Goal: Transaction & Acquisition: Purchase product/service

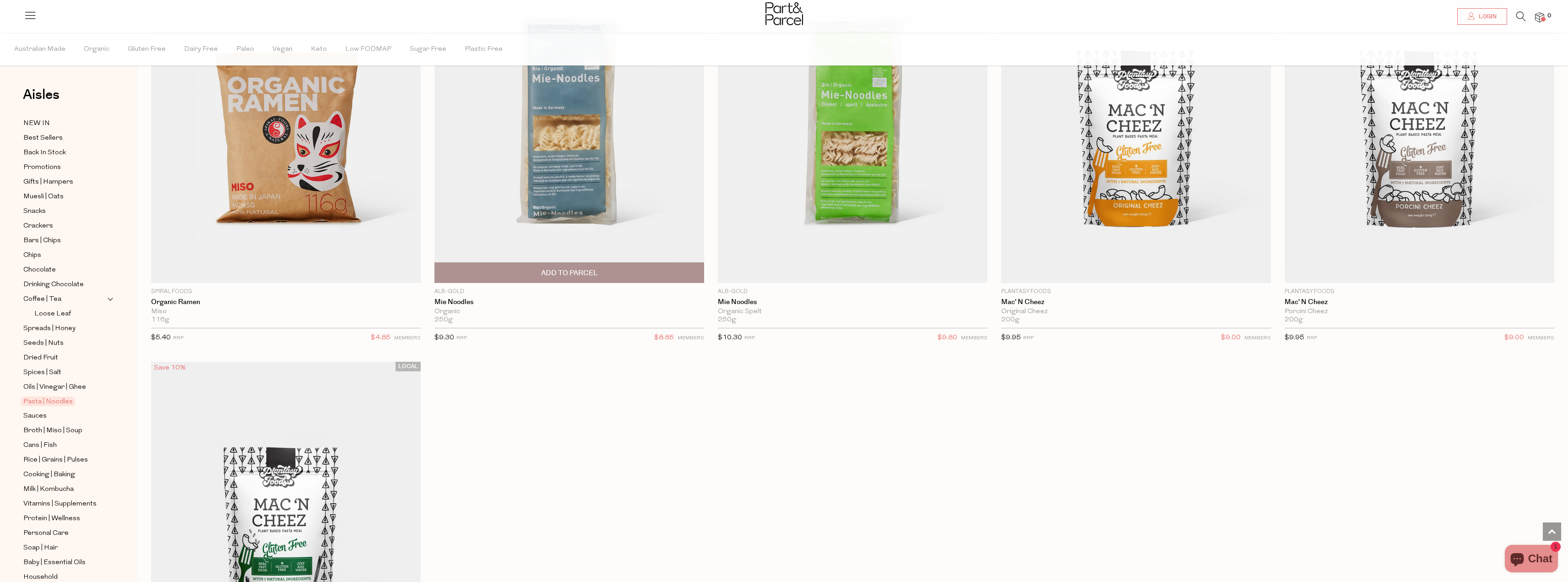
scroll to position [4004, 0]
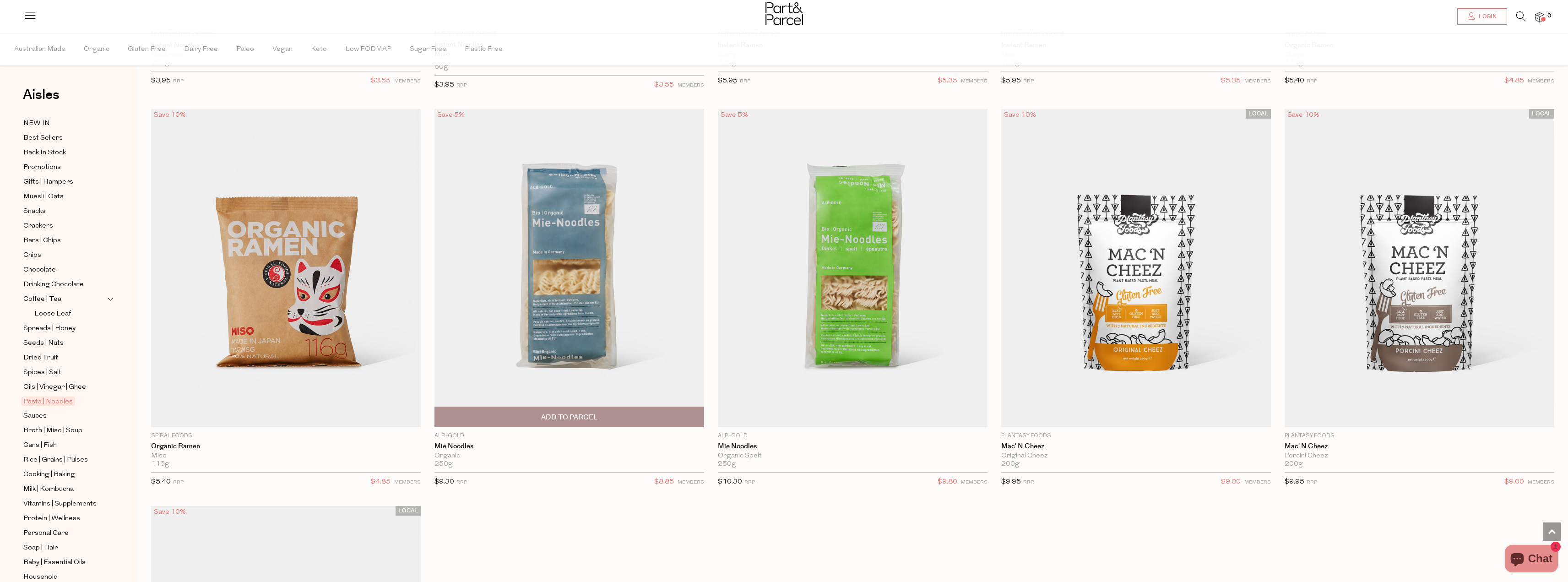
click at [577, 294] on img at bounding box center [569, 268] width 269 height 318
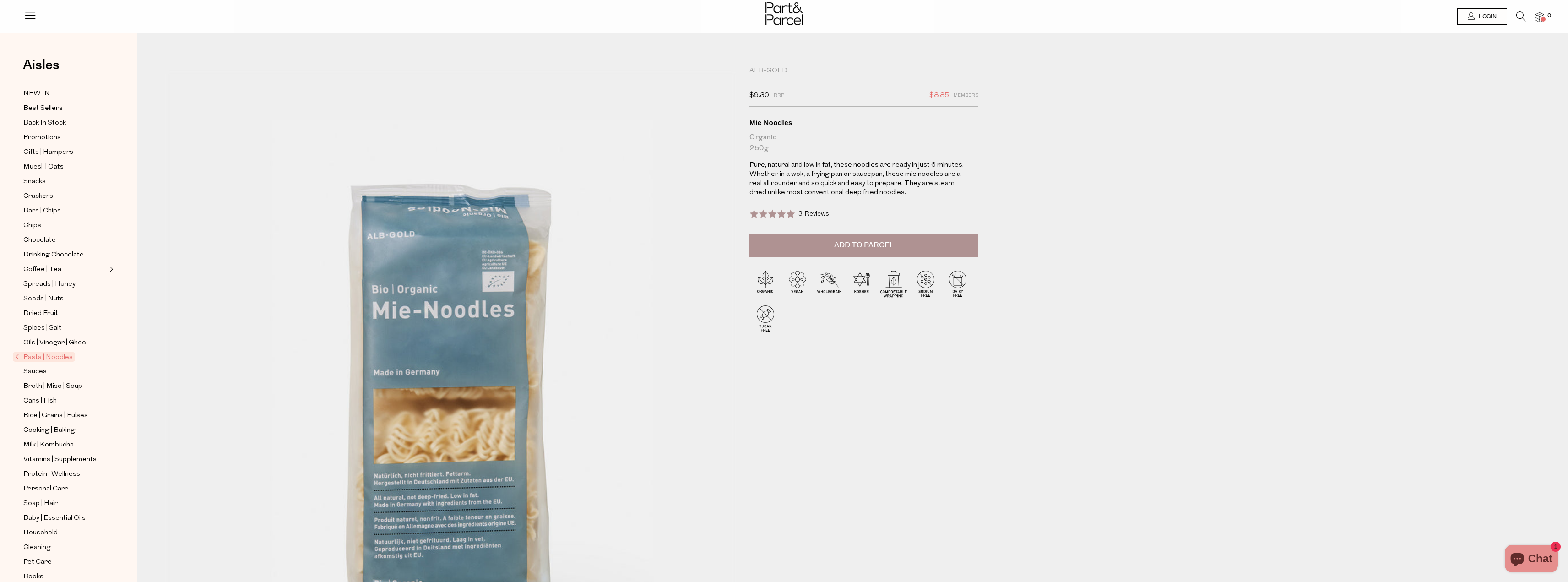
click at [381, 339] on img at bounding box center [450, 406] width 571 height 673
click at [917, 245] on button "Add to Parcel" at bounding box center [863, 246] width 229 height 23
click at [37, 367] on span "Sauces" at bounding box center [34, 372] width 23 height 11
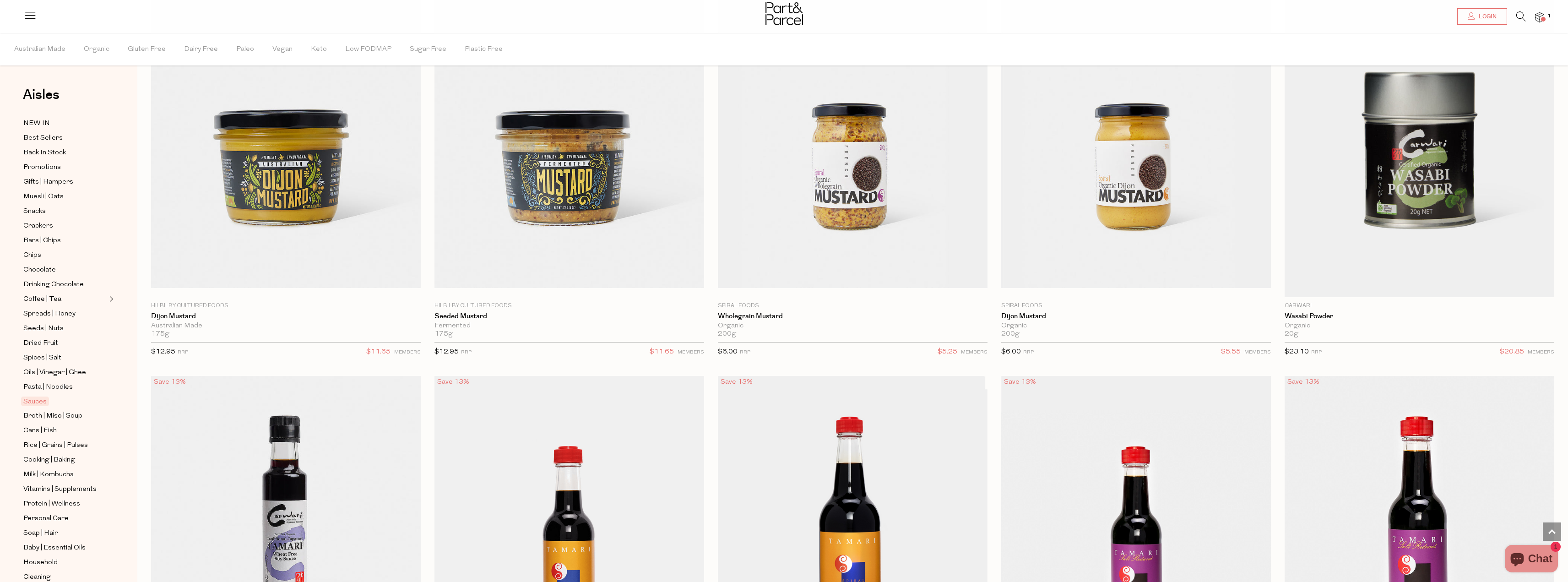
scroll to position [3572, 0]
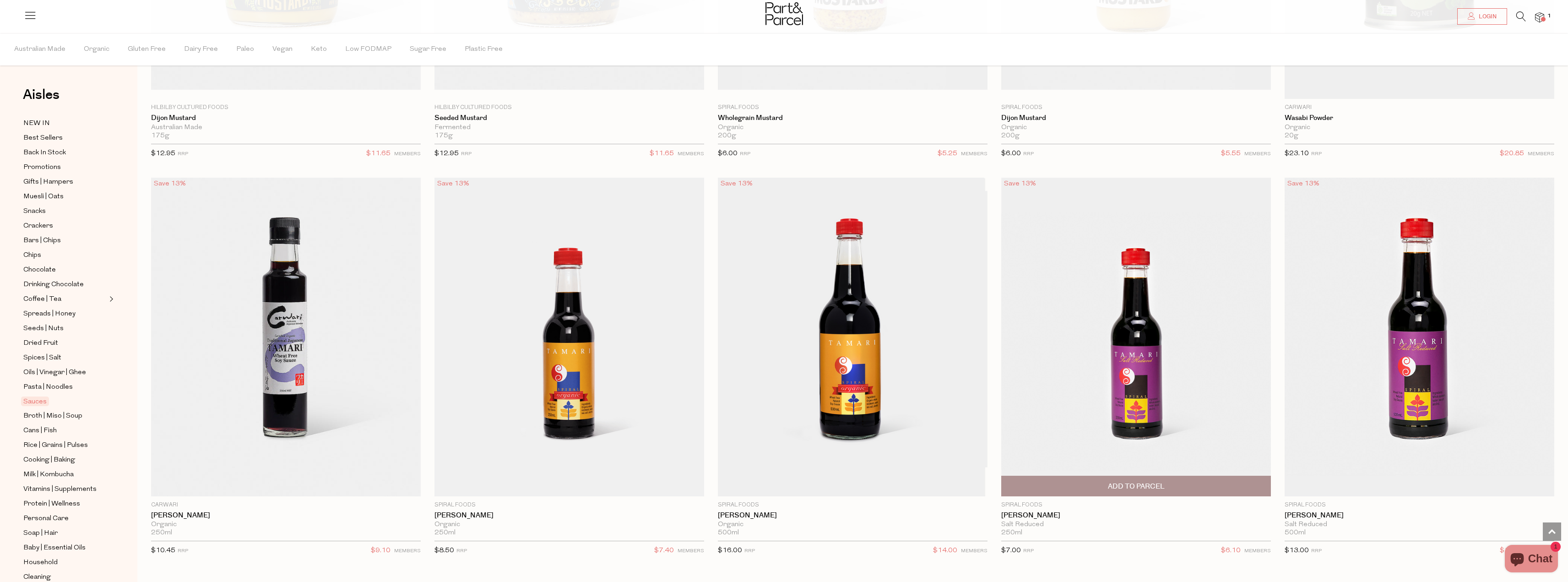
click at [1111, 407] on img at bounding box center [1135, 336] width 269 height 318
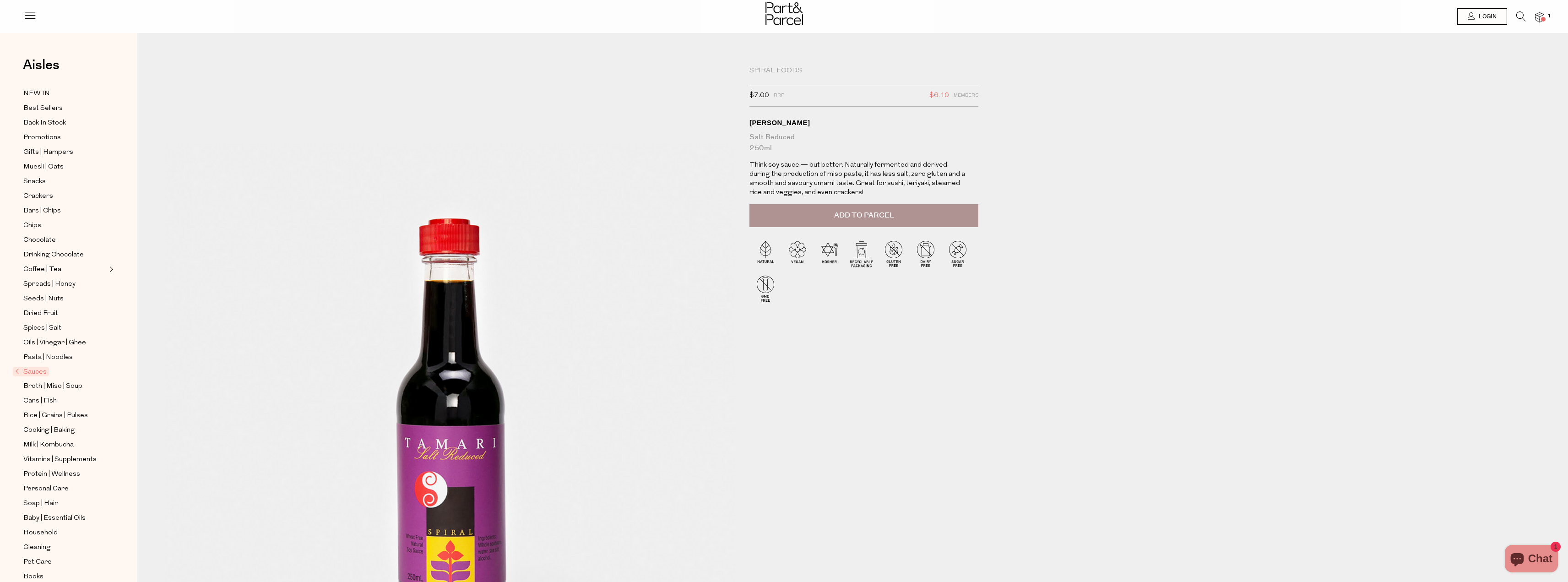
click at [909, 211] on button "Add to Parcel" at bounding box center [863, 215] width 229 height 23
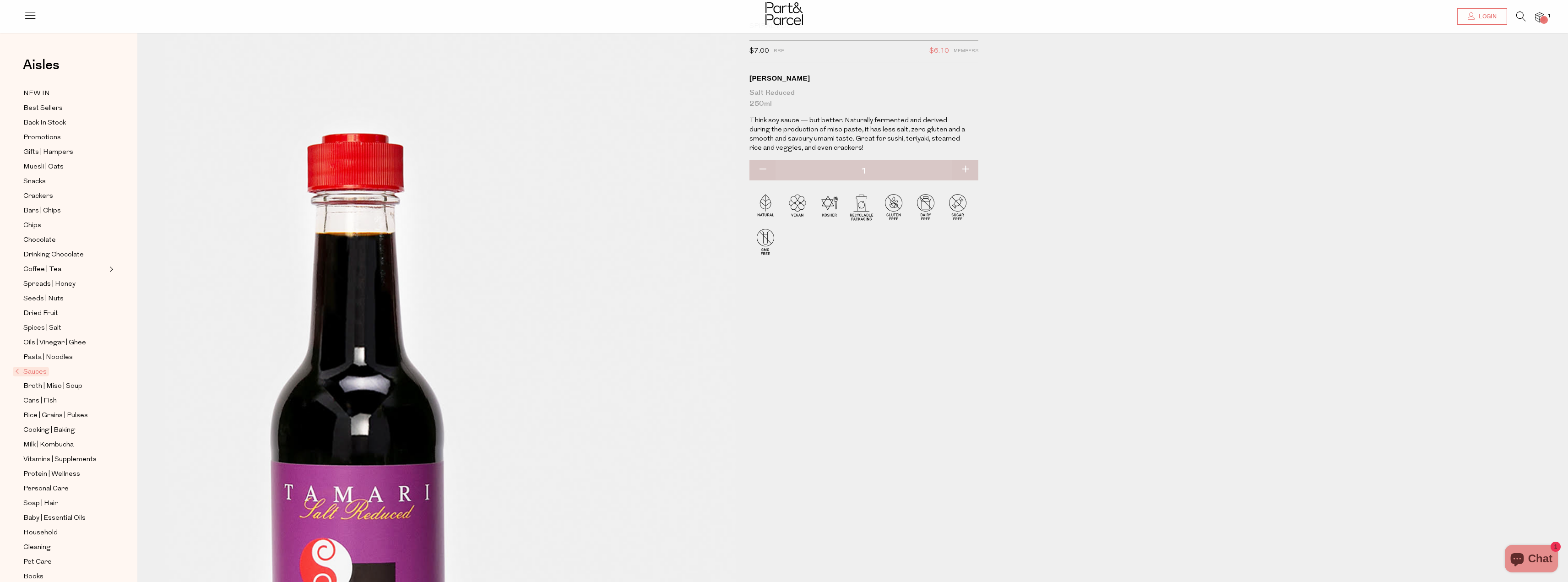
scroll to position [46, 0]
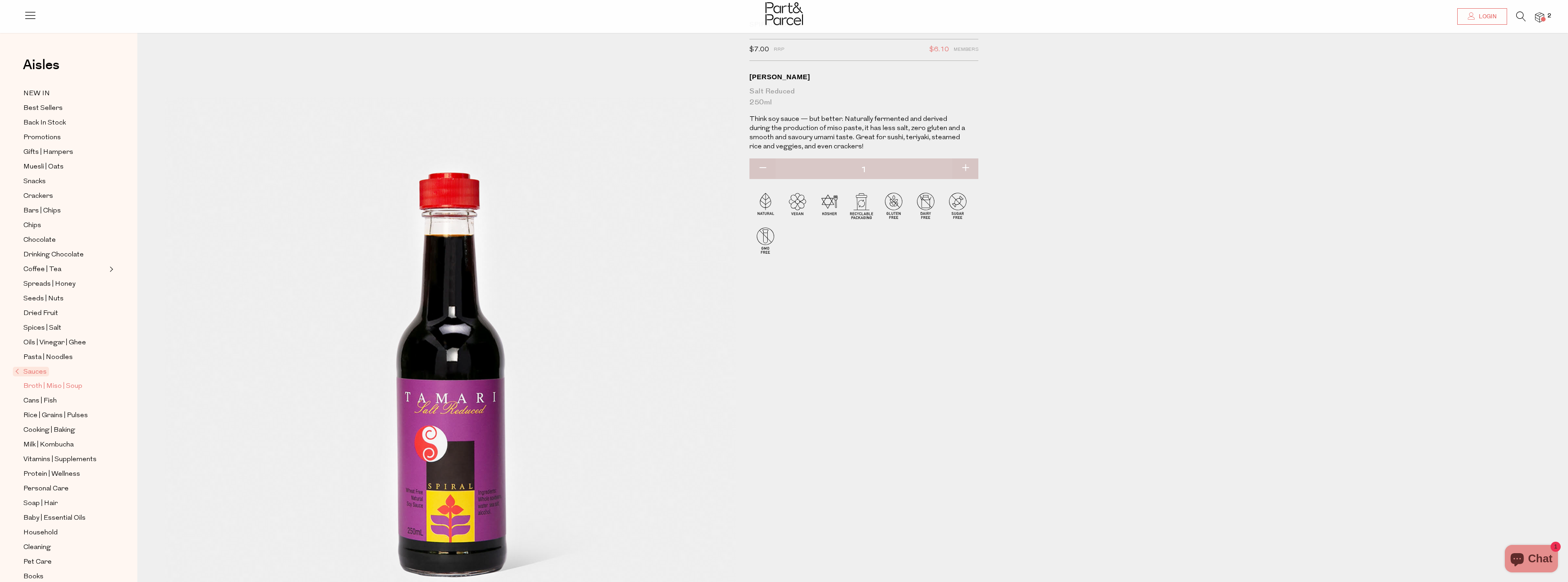
click at [70, 381] on span "Broth | Miso | Soup" at bounding box center [53, 386] width 59 height 11
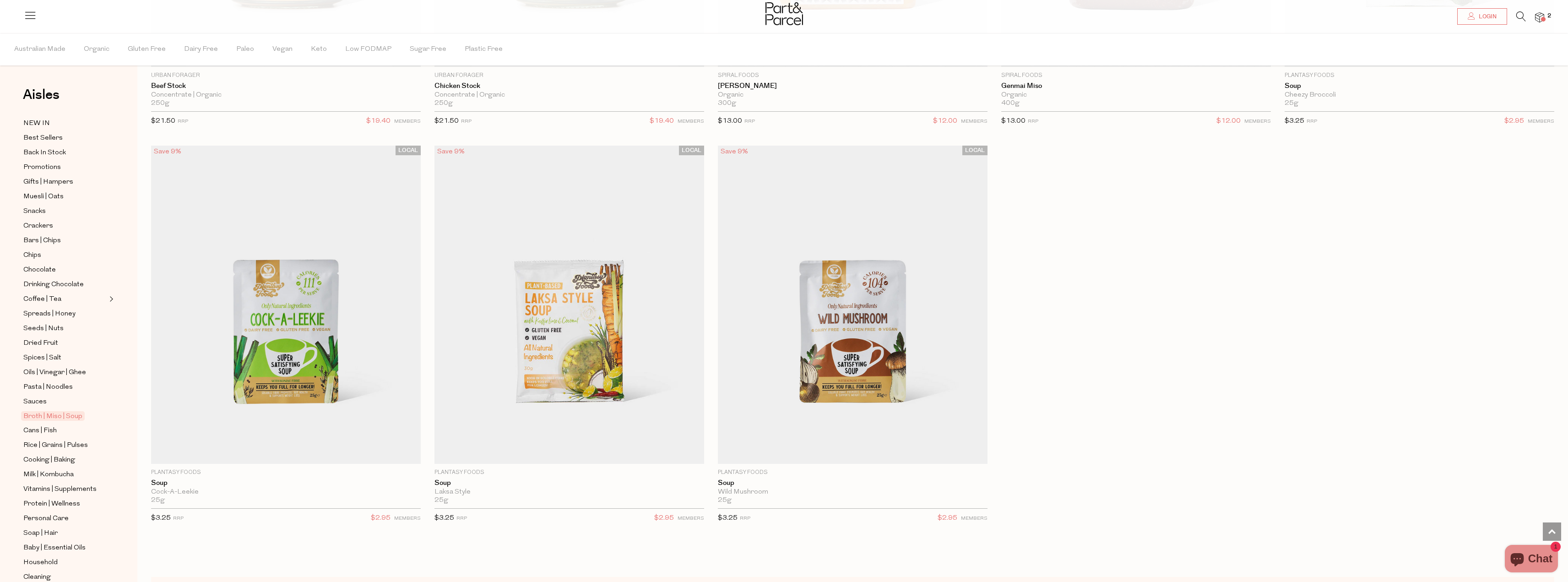
scroll to position [2381, 0]
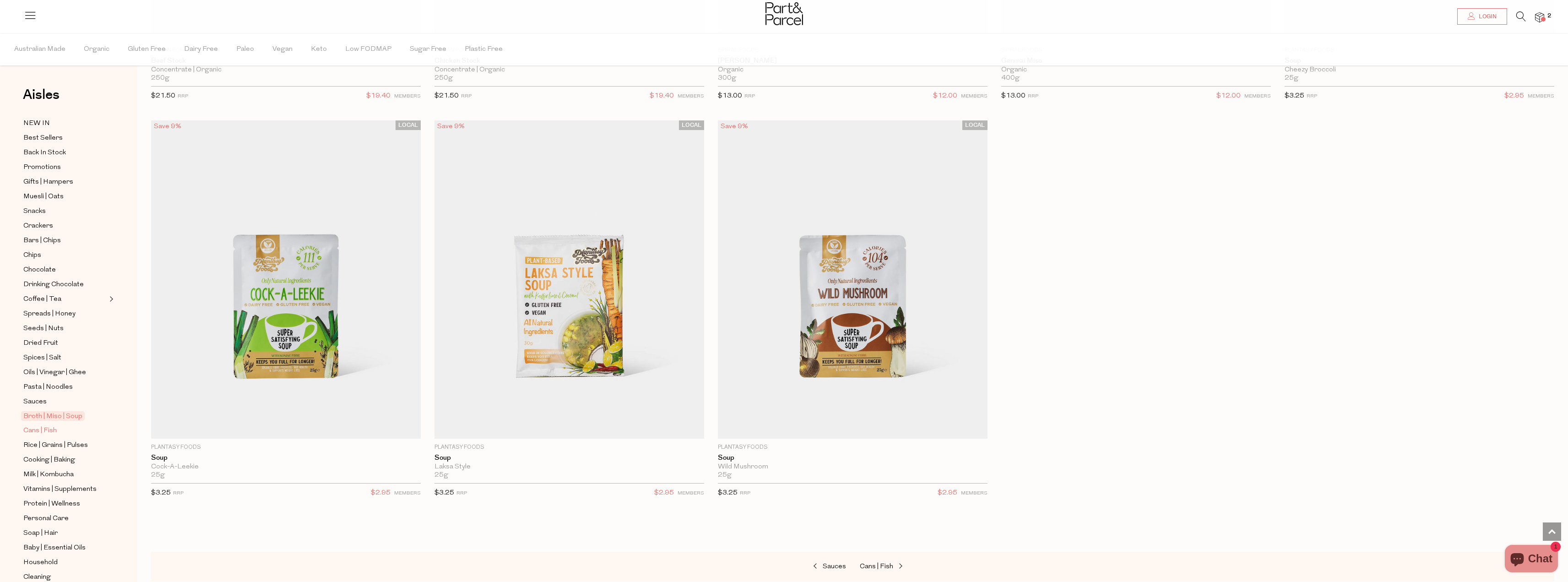
click at [54, 425] on span "Cans | Fish" at bounding box center [40, 431] width 34 height 11
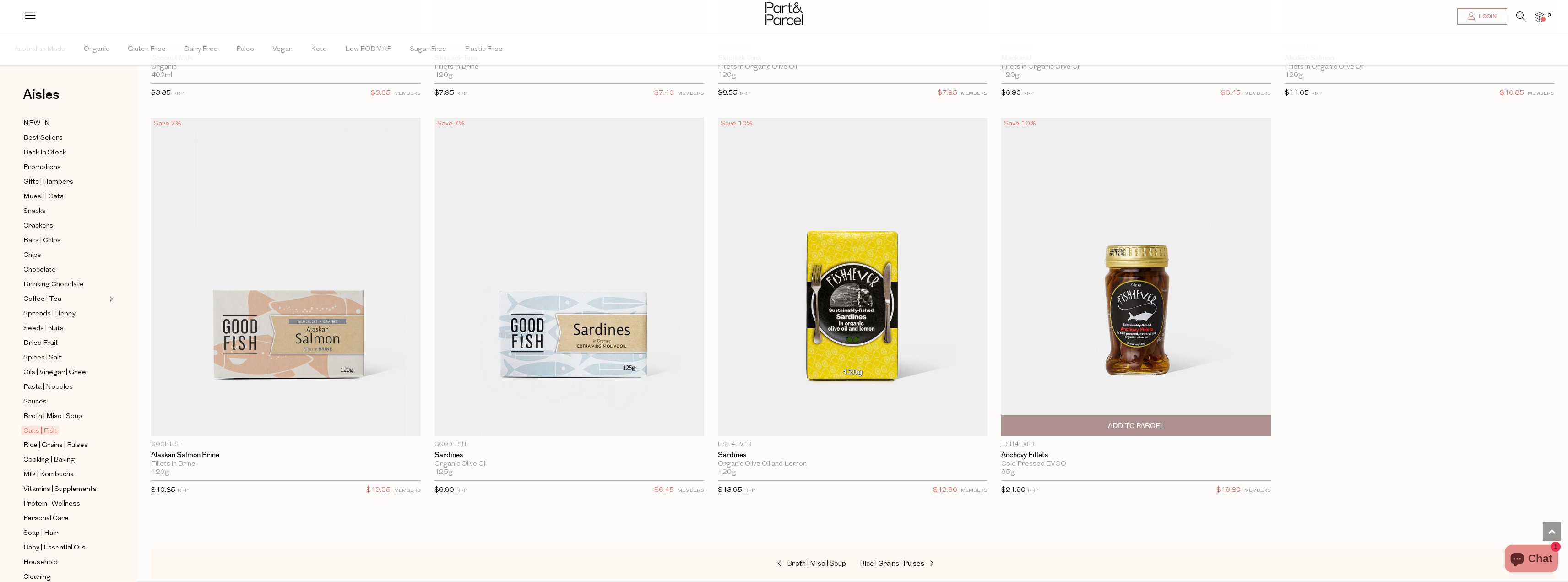
scroll to position [1579, 0]
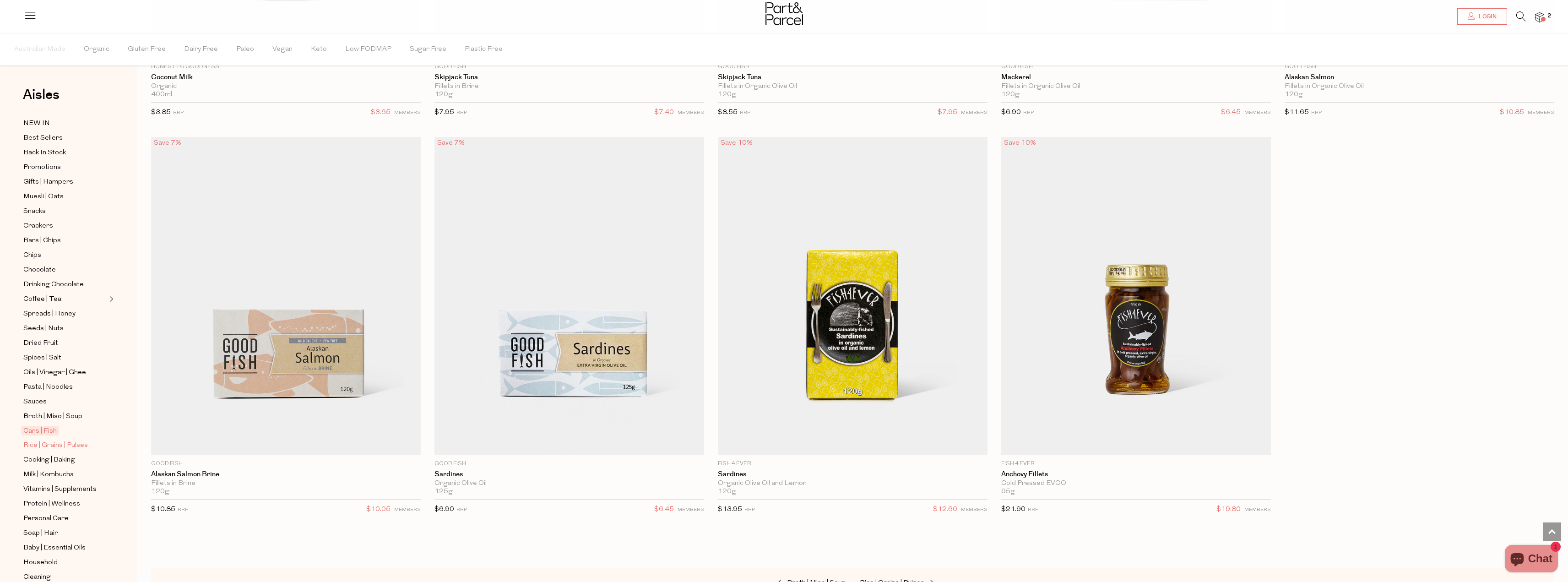
click at [52, 440] on span "Rice | Grains | Pulses" at bounding box center [56, 445] width 65 height 11
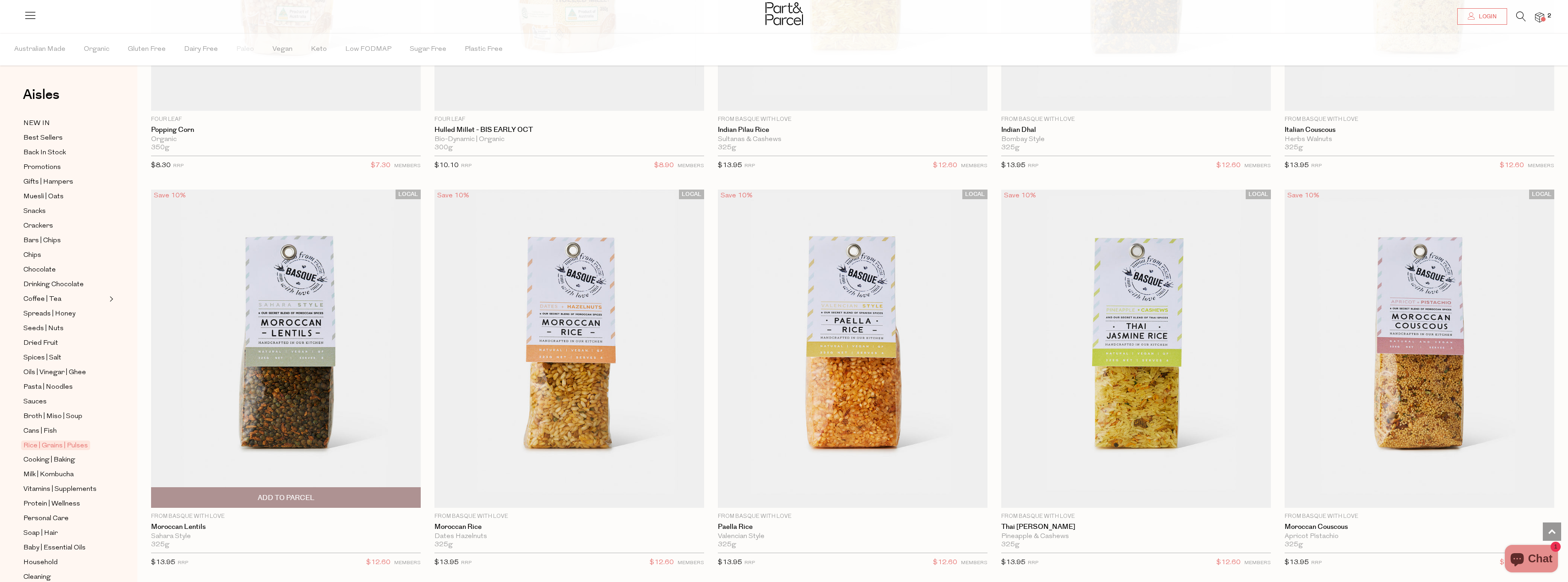
scroll to position [1947, 0]
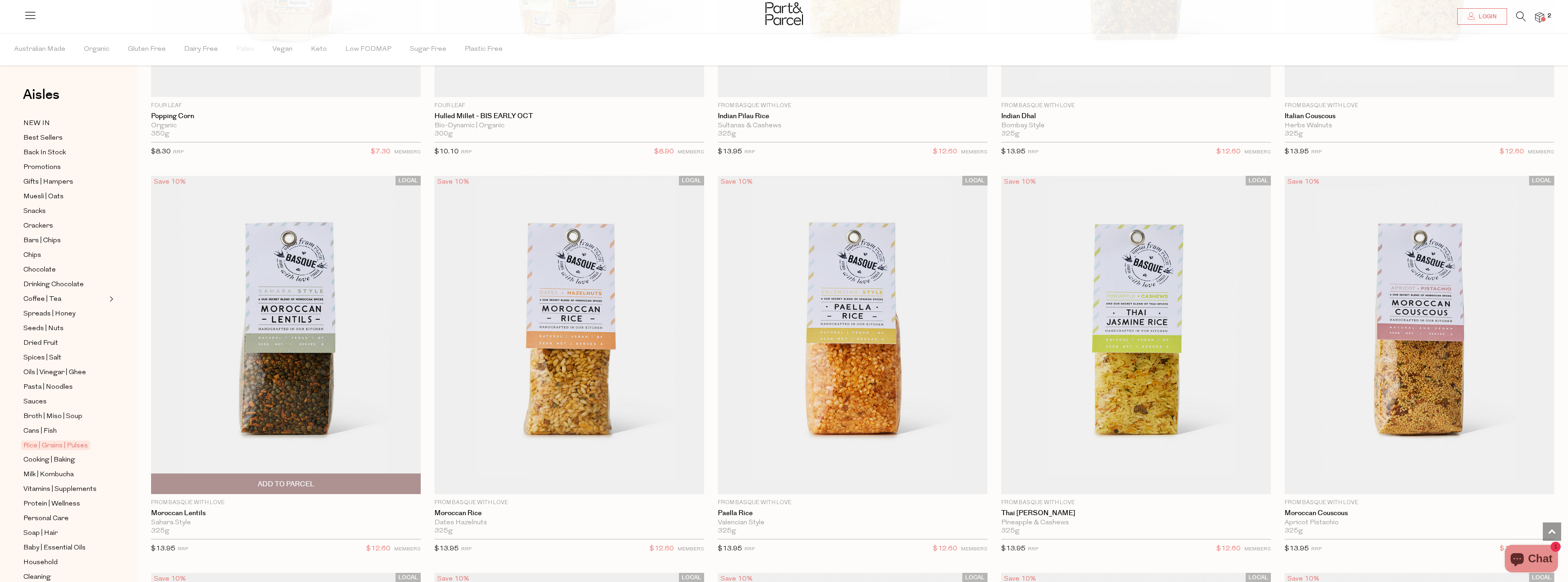
click at [293, 310] on img at bounding box center [286, 335] width 269 height 318
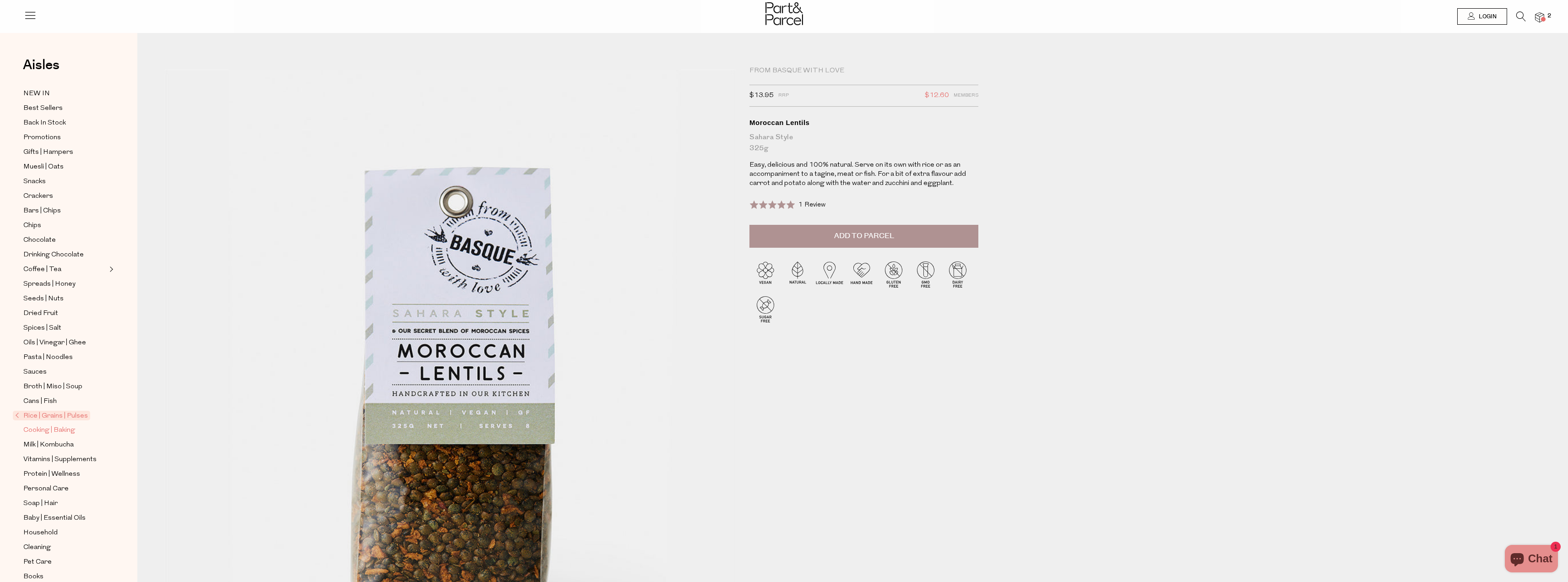
click at [35, 425] on span "Cooking | Baking" at bounding box center [49, 431] width 52 height 11
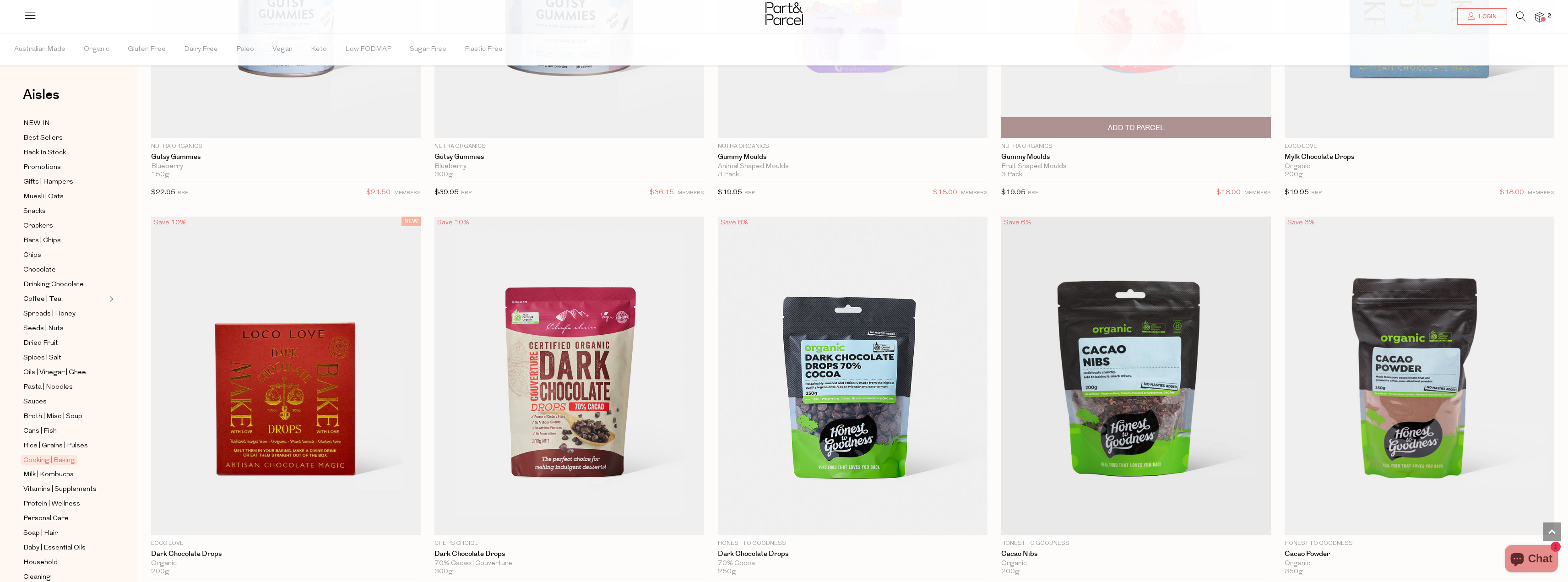
scroll to position [1923, 0]
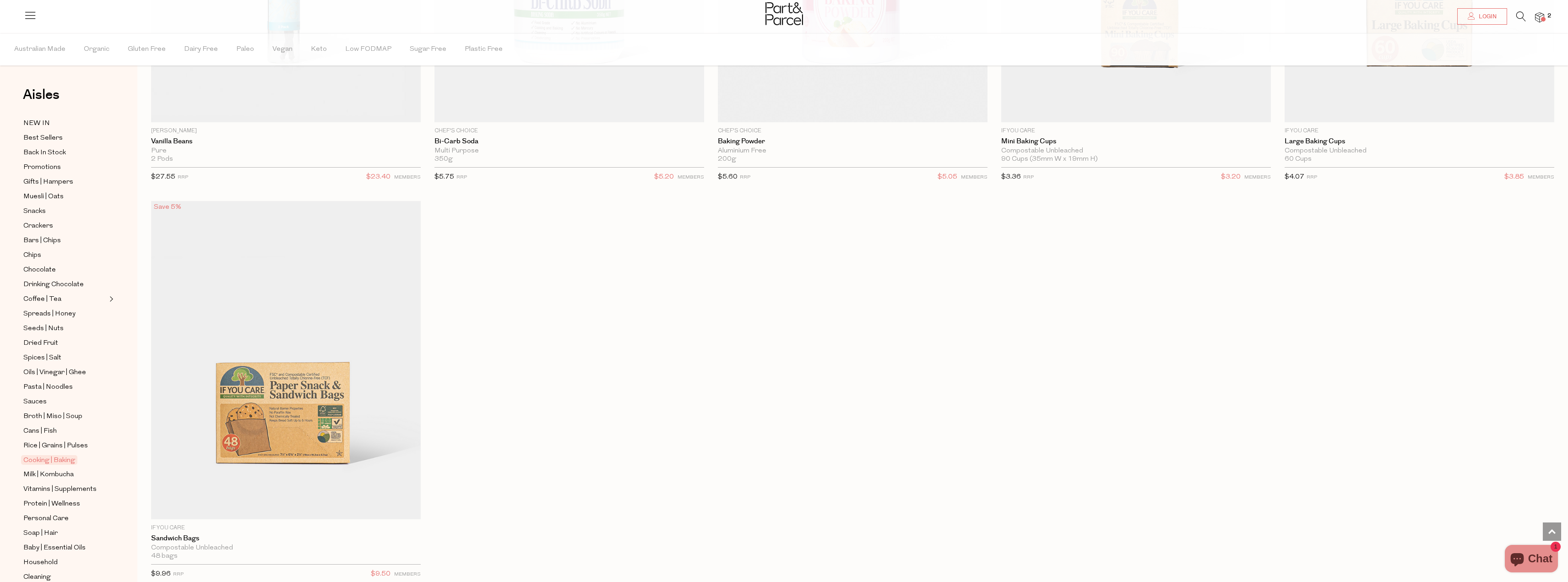
scroll to position [6458, 0]
